Goal: Task Accomplishment & Management: Manage account settings

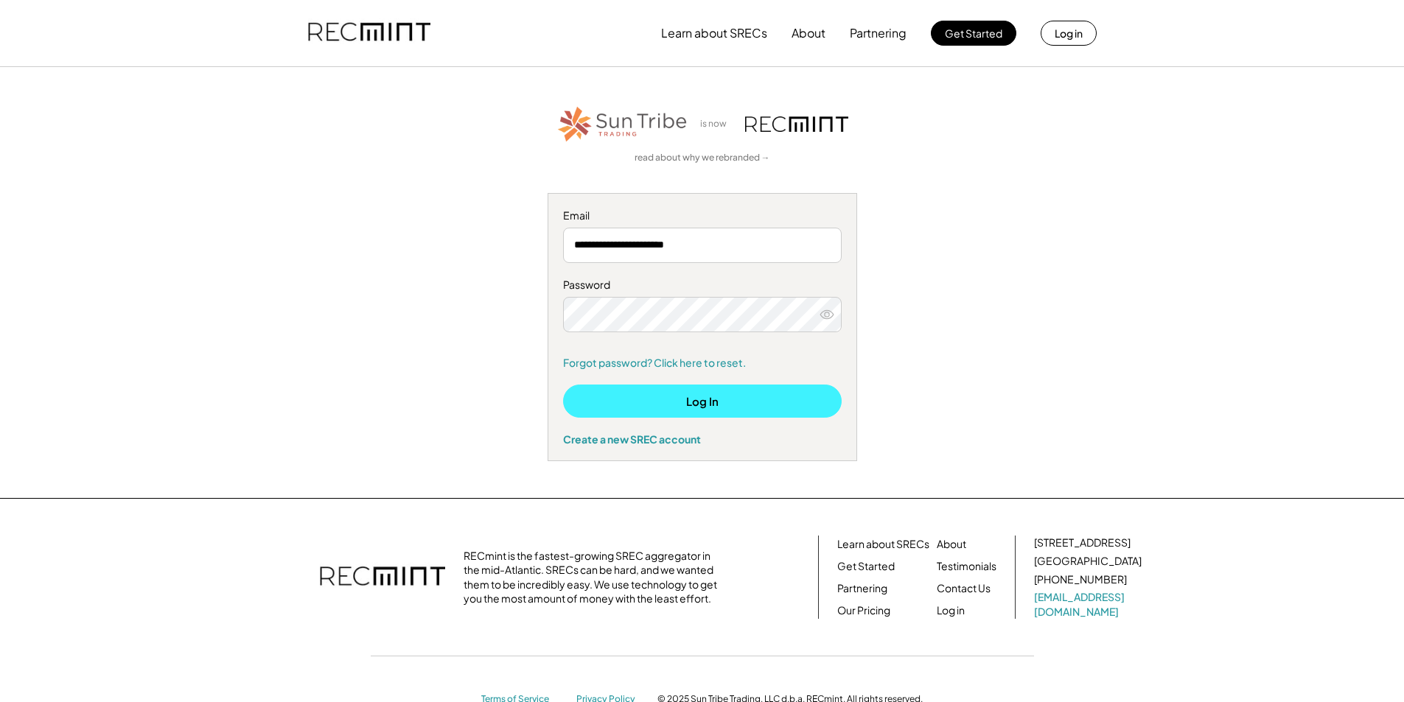
click at [755, 400] on button "Log In" at bounding box center [702, 401] width 279 height 33
click at [694, 365] on link "Forgot password? Click here to reset." at bounding box center [702, 363] width 279 height 15
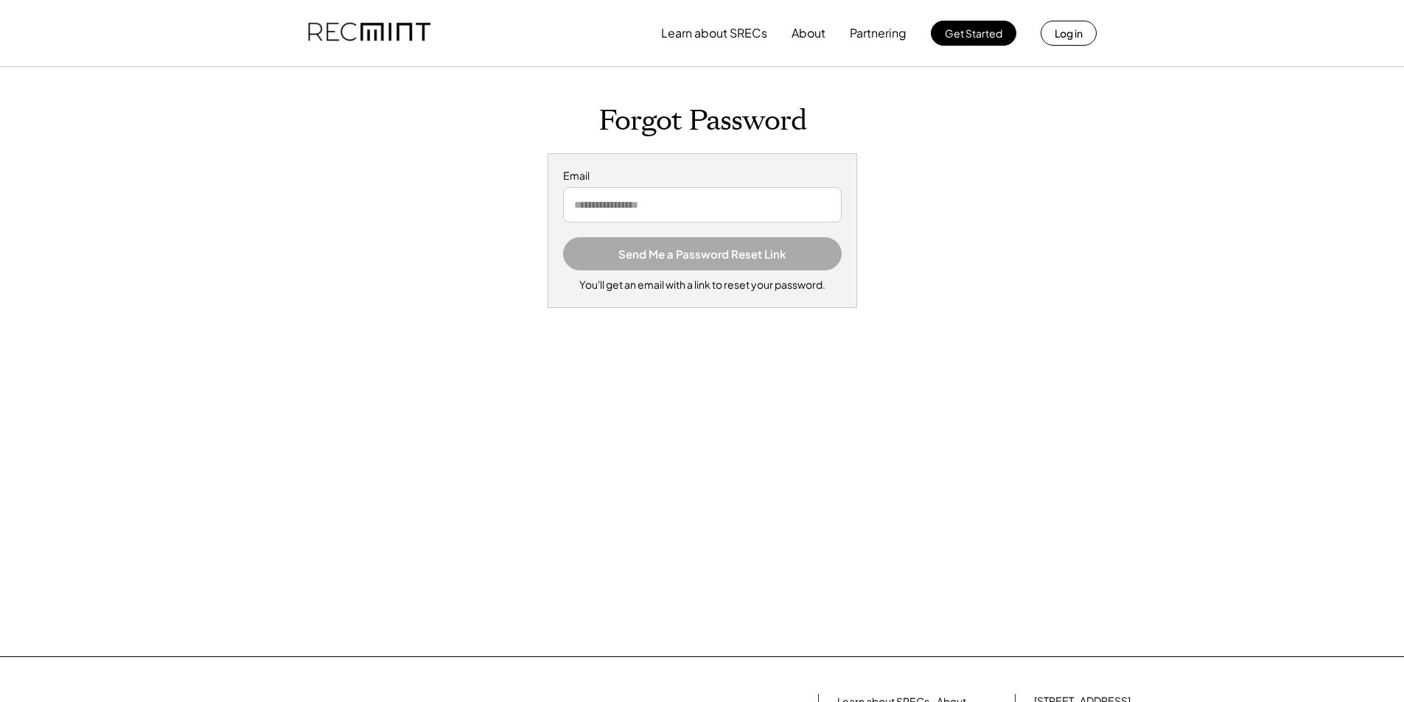
click at [747, 211] on input "email" at bounding box center [702, 204] width 279 height 35
type input "**********"
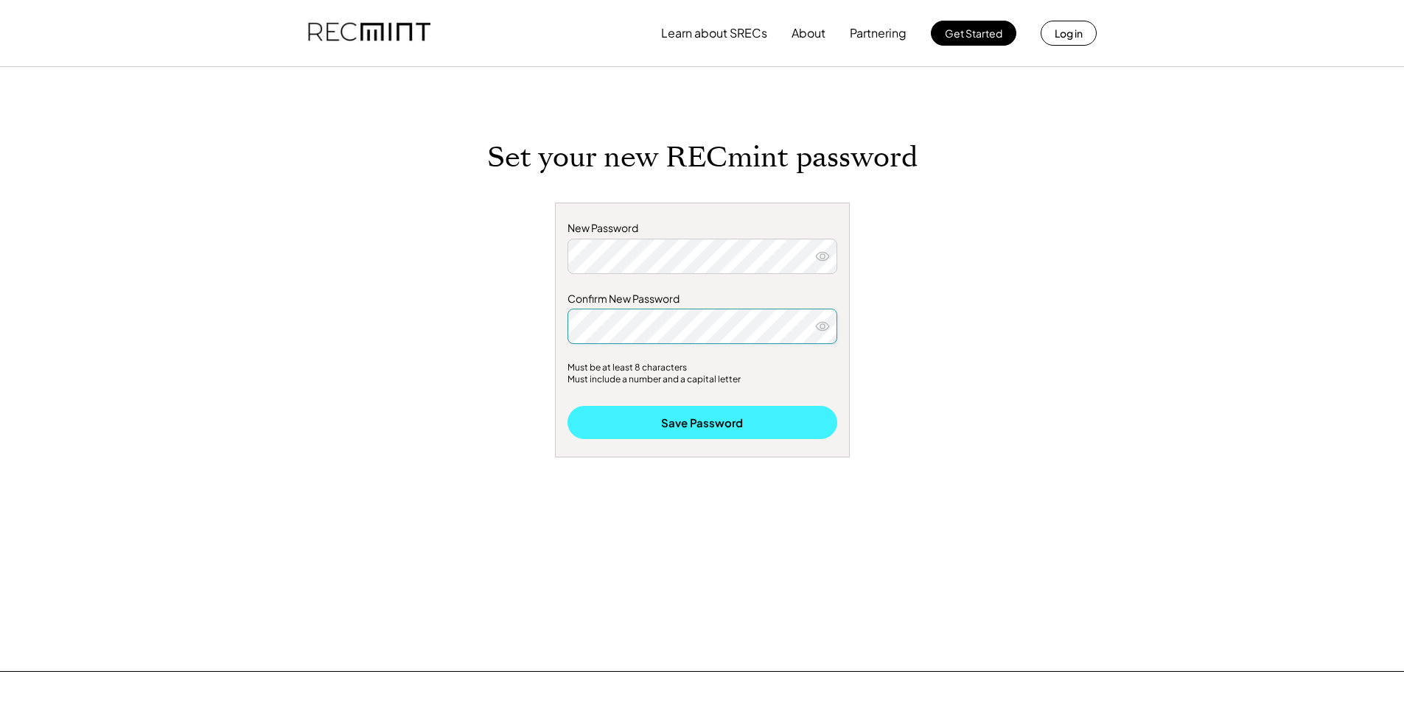
click at [761, 425] on button "Save Password" at bounding box center [702, 422] width 270 height 33
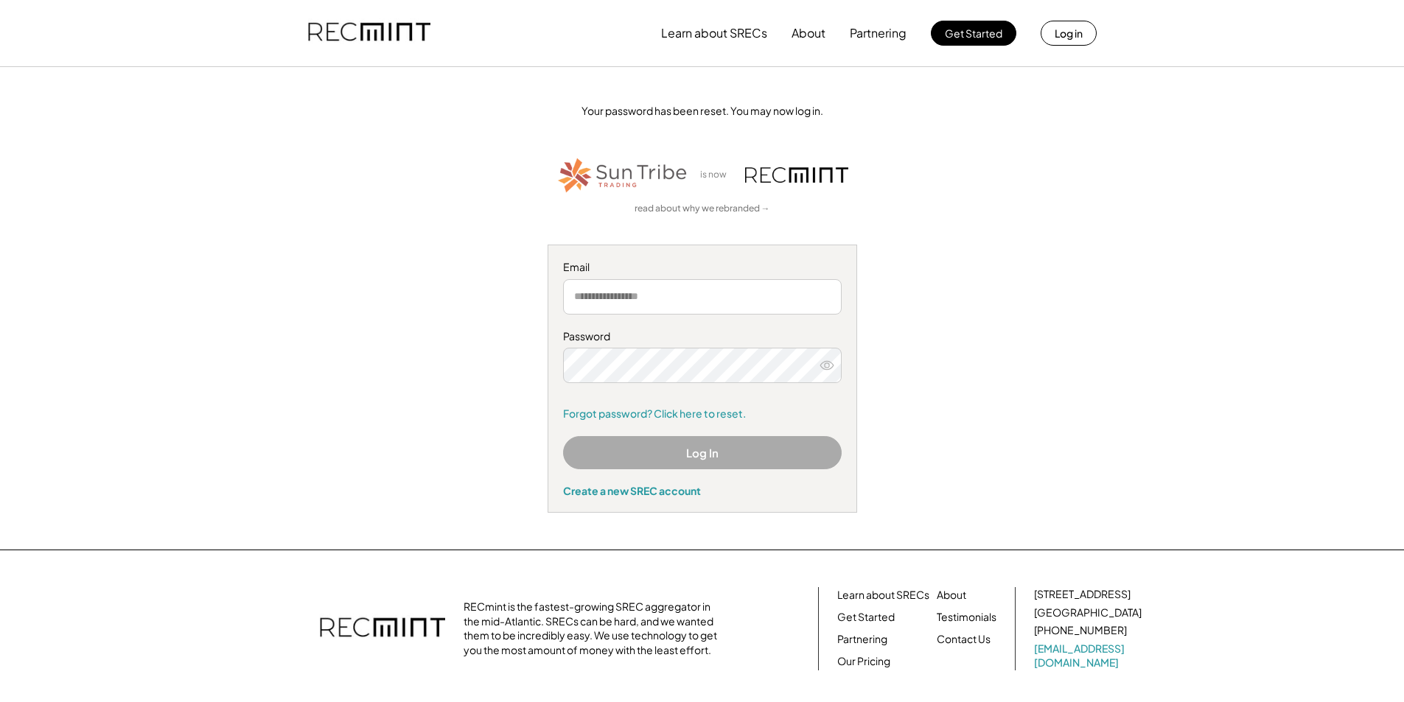
click at [665, 288] on input "email" at bounding box center [702, 296] width 279 height 35
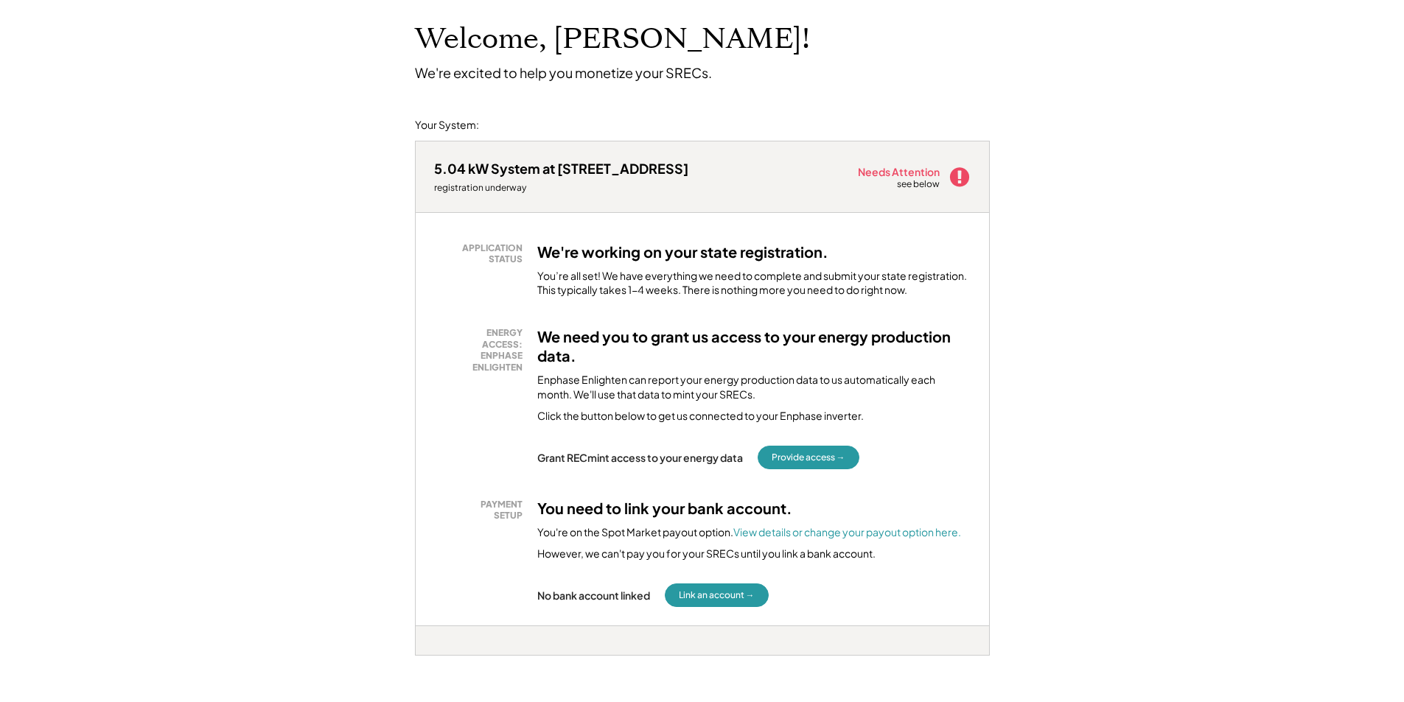
scroll to position [221, 0]
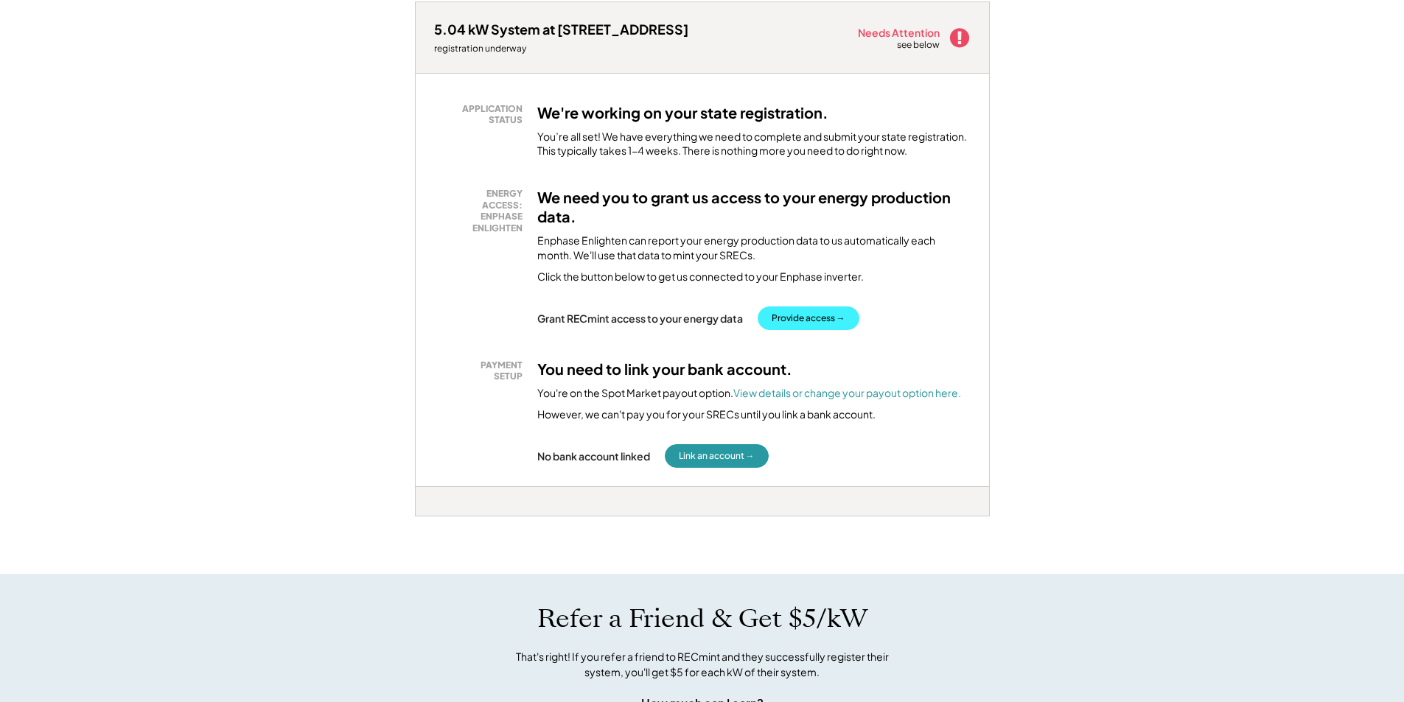
click at [803, 315] on button "Provide access →" at bounding box center [809, 319] width 102 height 24
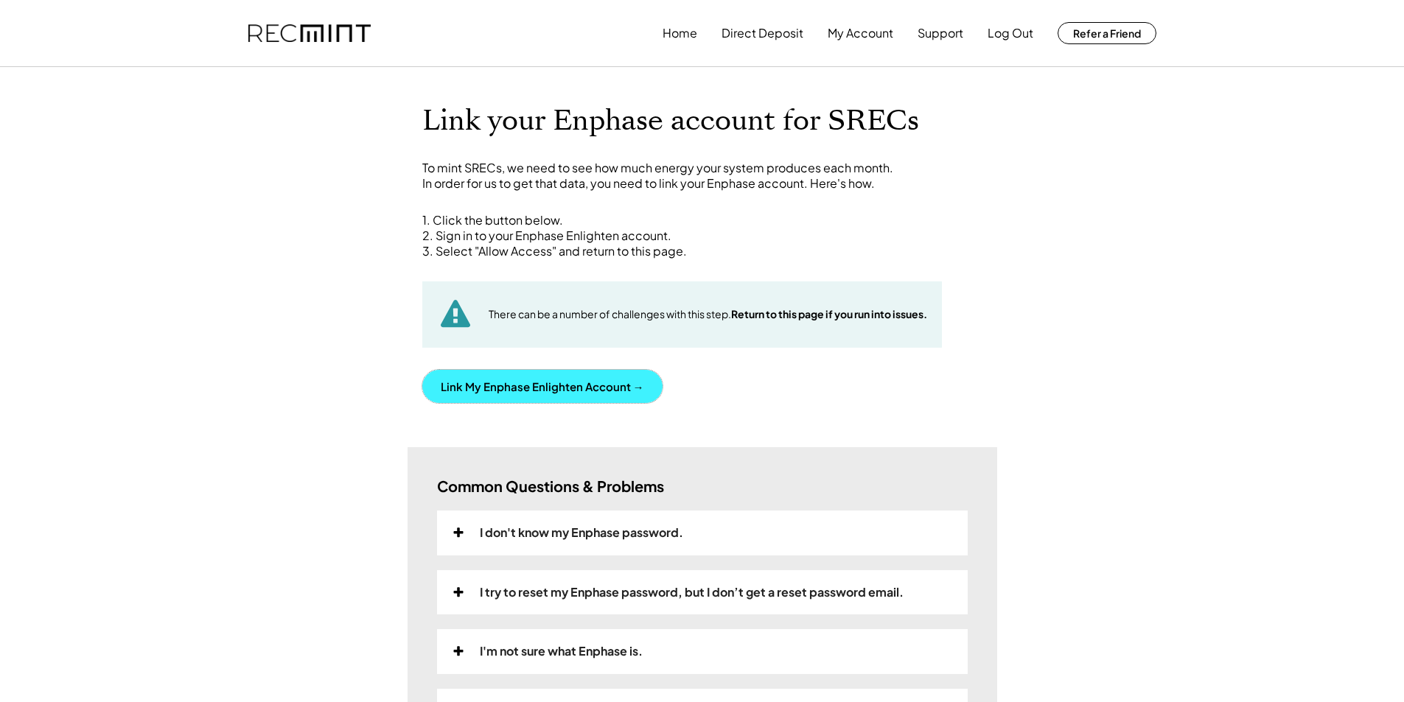
click at [525, 391] on button "Link My Enphase Enlighten Account →" at bounding box center [542, 386] width 240 height 33
click at [1097, 251] on div "Home Direct Deposit My Account Support Log Out Refer a Friend Link your Enphase…" at bounding box center [702, 615] width 1404 height 1231
click at [549, 387] on button "Link My Enphase Enlighten Account →" at bounding box center [542, 386] width 240 height 33
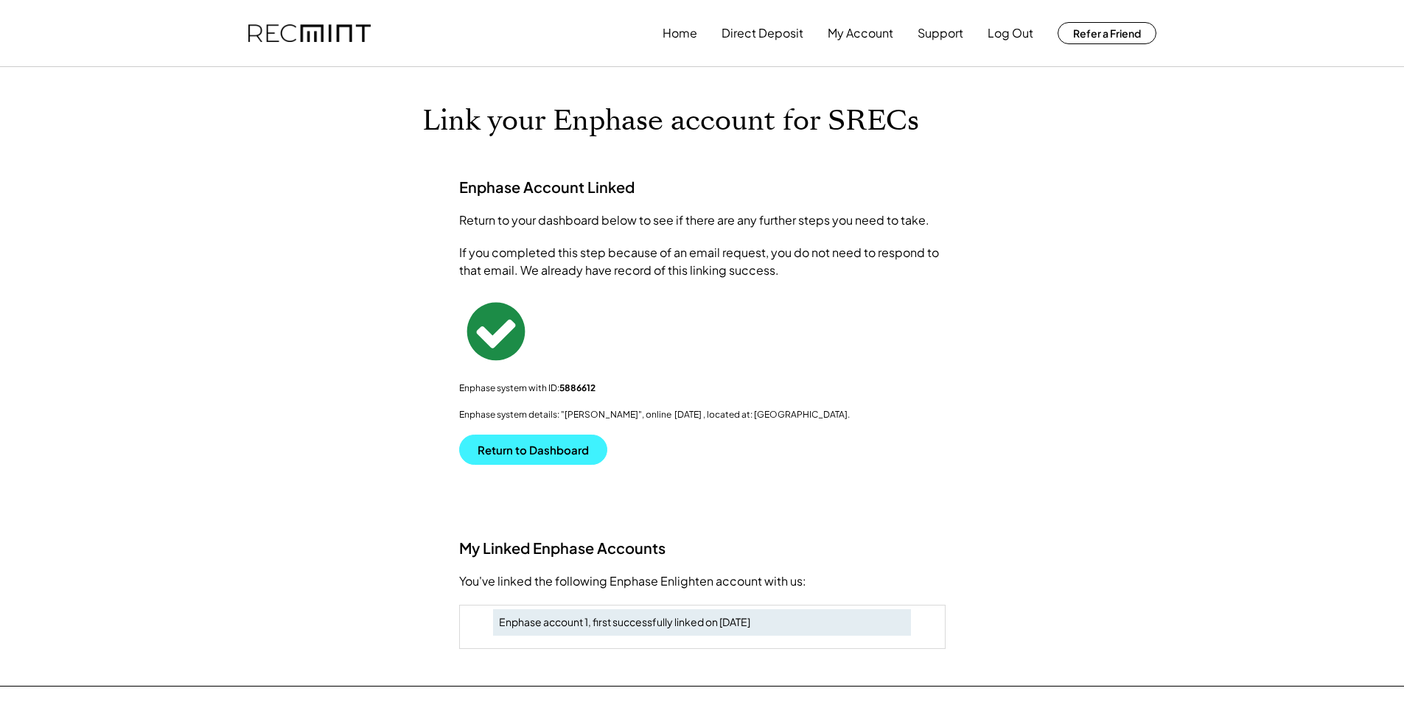
click at [558, 458] on button "Return to Dashboard" at bounding box center [533, 450] width 148 height 30
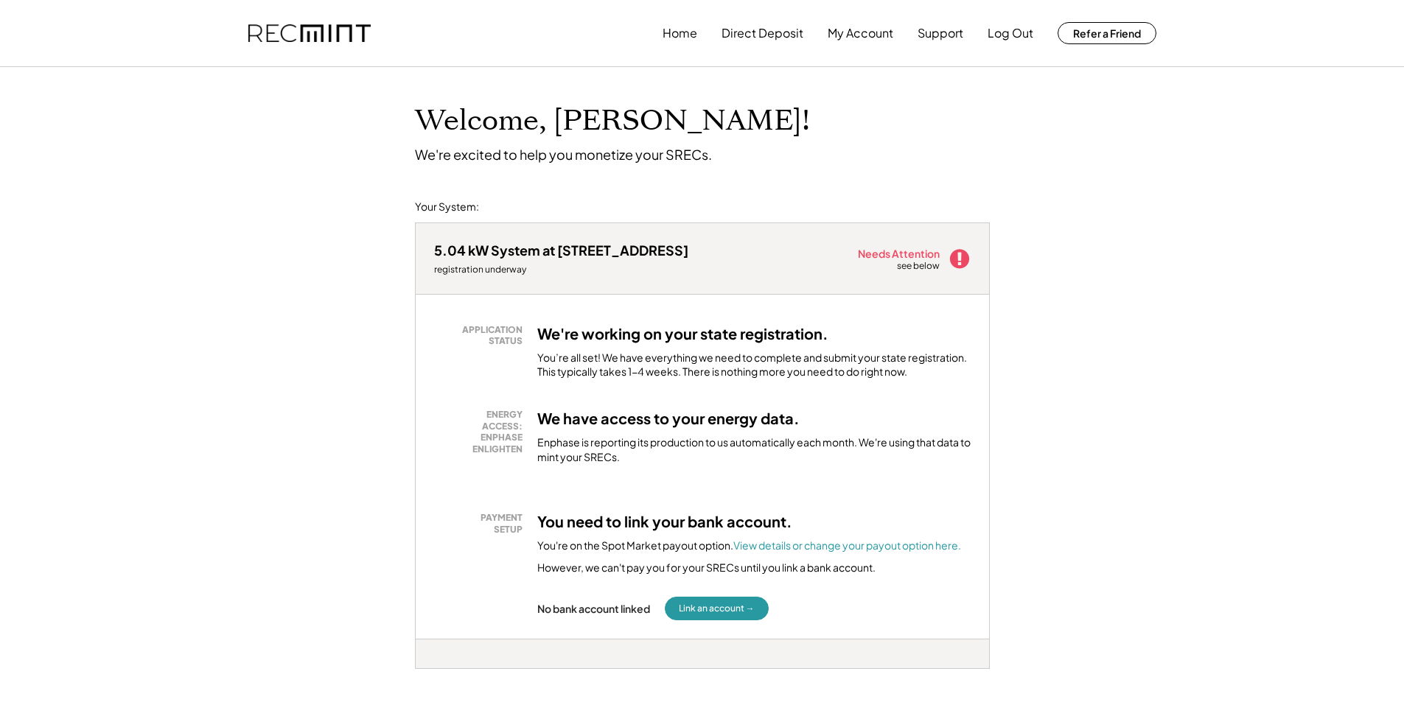
drag, startPoint x: 555, startPoint y: 361, endPoint x: 1110, endPoint y: 388, distance: 555.6
